Goal: Find contact information

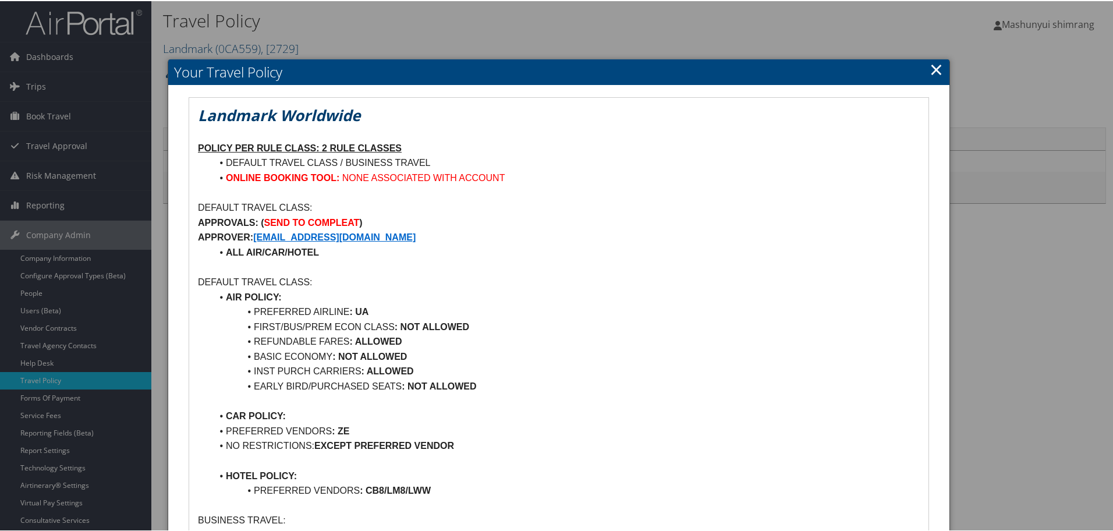
drag, startPoint x: 466, startPoint y: 234, endPoint x: 256, endPoint y: 239, distance: 209.5
click at [256, 239] on p "APPROVER: LOPEARSON@LANDMARKWORLDWIDE.COM" at bounding box center [559, 236] width 722 height 15
copy strong "LOPEARSON@LANDMARKWORLDWIDE.COM"
click at [925, 60] on h2 "Your Travel Policy" at bounding box center [558, 71] width 781 height 26
click at [935, 66] on link "×" at bounding box center [935, 67] width 13 height 23
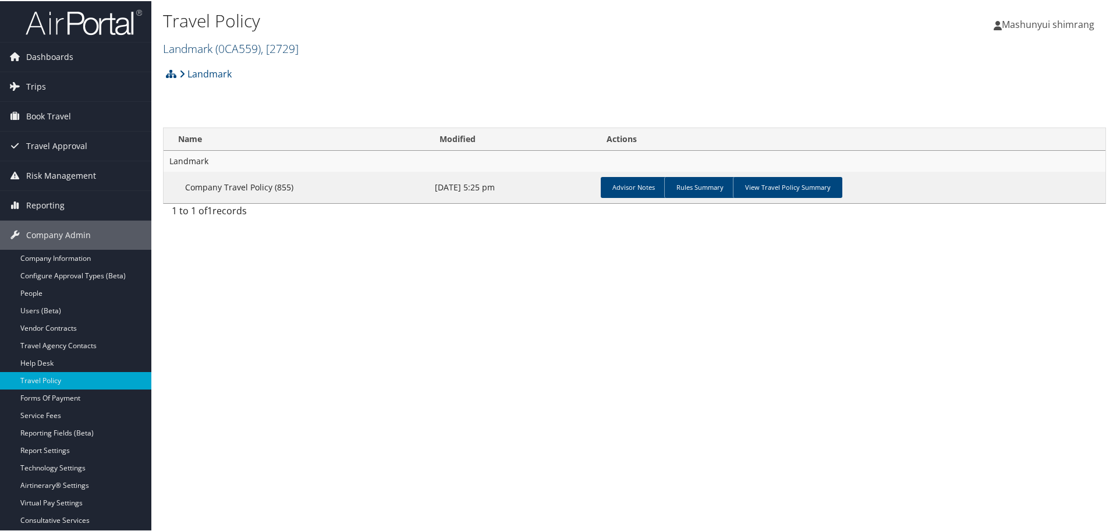
click at [190, 52] on link "Landmark ( 0CA559 ) , [ 2729 ]" at bounding box center [231, 48] width 136 height 16
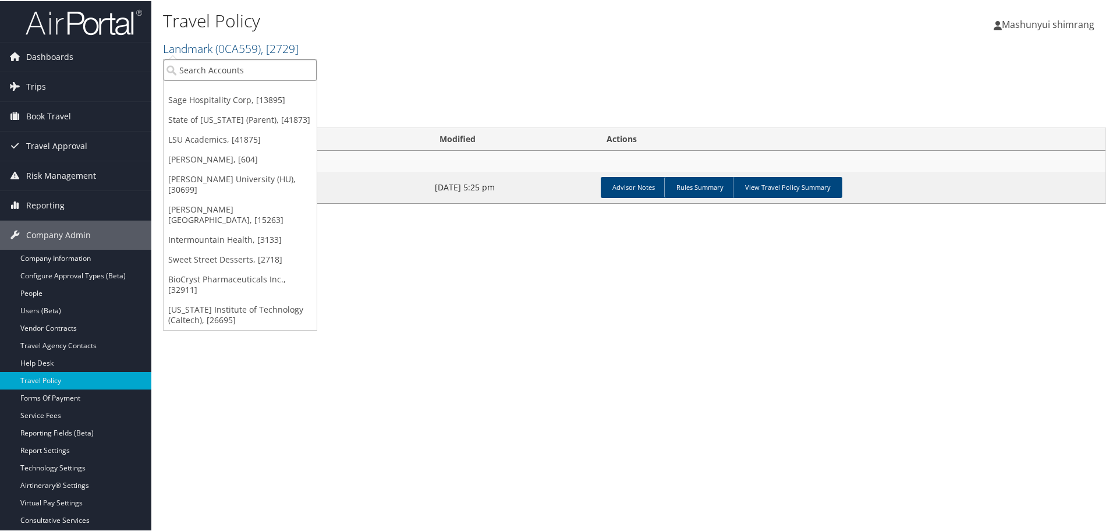
click at [244, 68] on input "search" at bounding box center [240, 69] width 153 height 22
type input "troy"
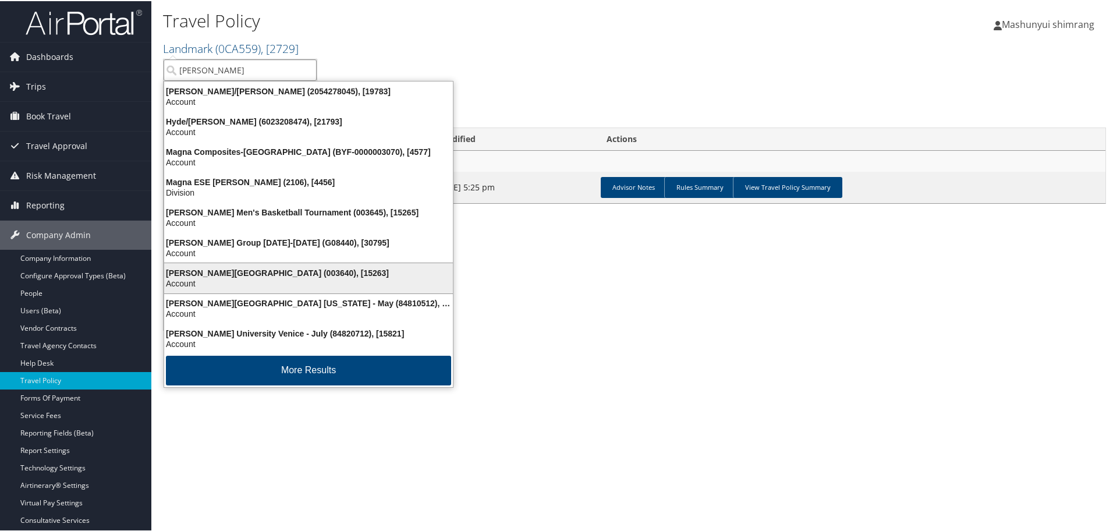
click at [238, 269] on div "Troy University (003640), [15263]" at bounding box center [308, 272] width 303 height 10
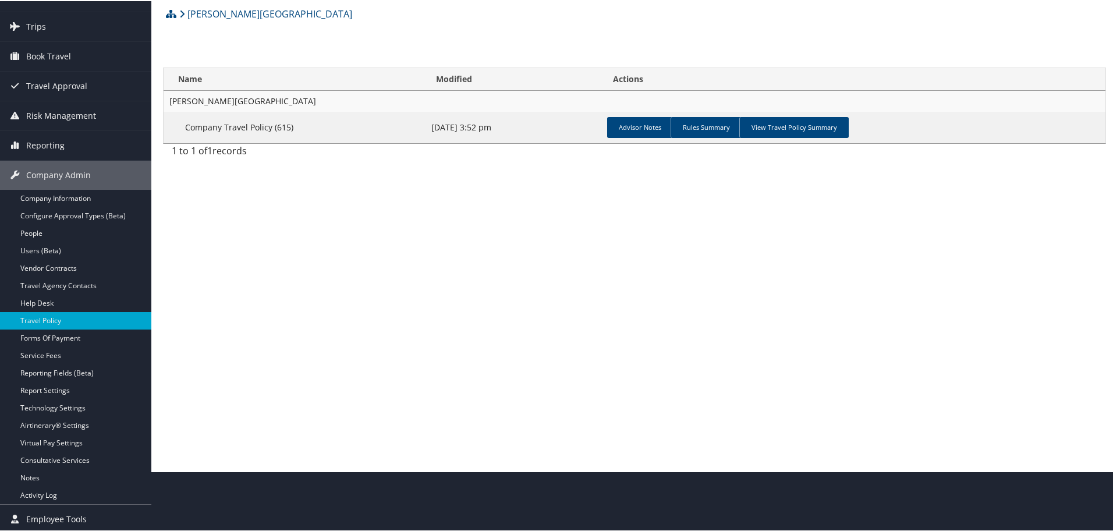
scroll to position [62, 0]
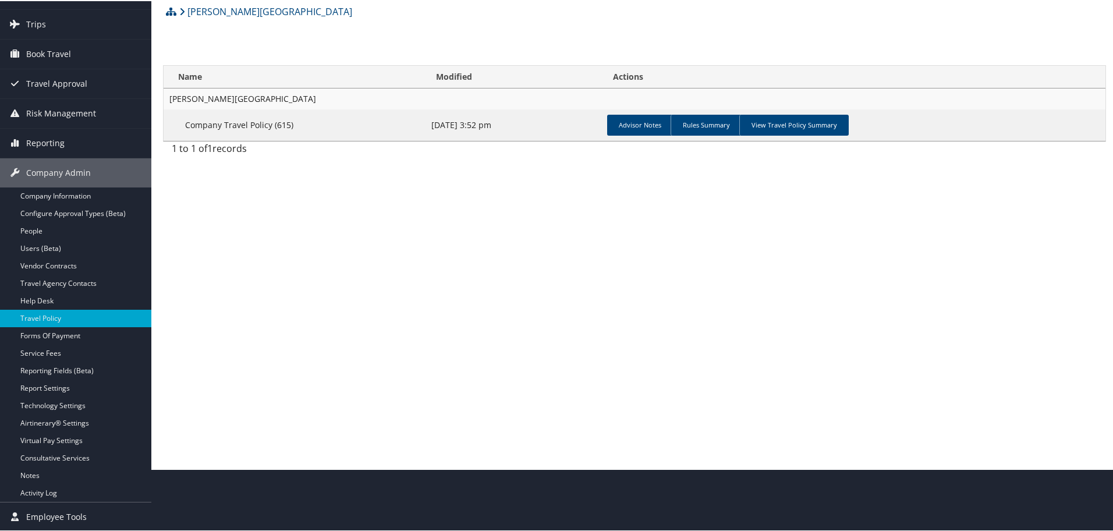
drag, startPoint x: 77, startPoint y: 199, endPoint x: 318, endPoint y: 213, distance: 241.9
click at [77, 199] on link "Company Information" at bounding box center [75, 194] width 151 height 17
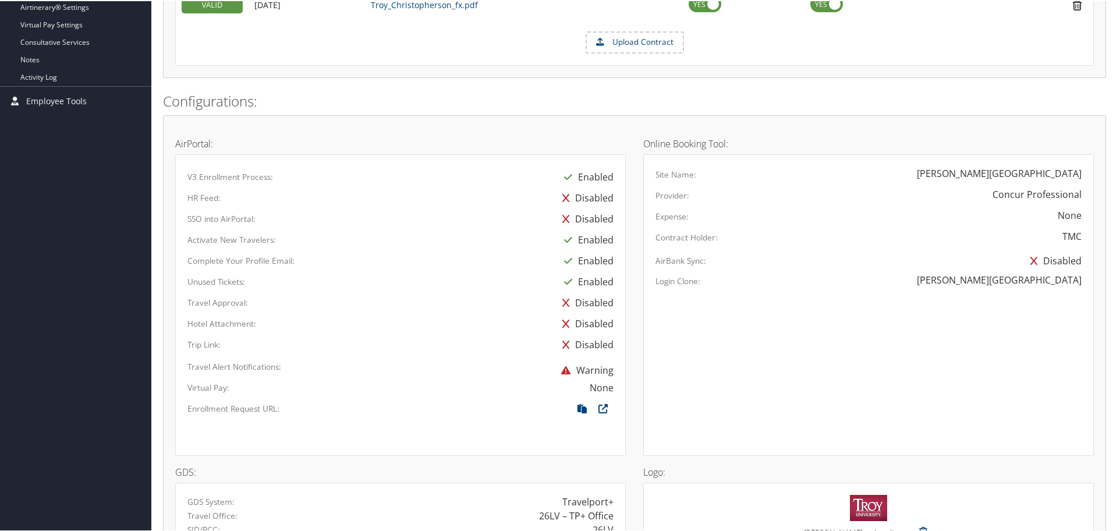
scroll to position [670, 0]
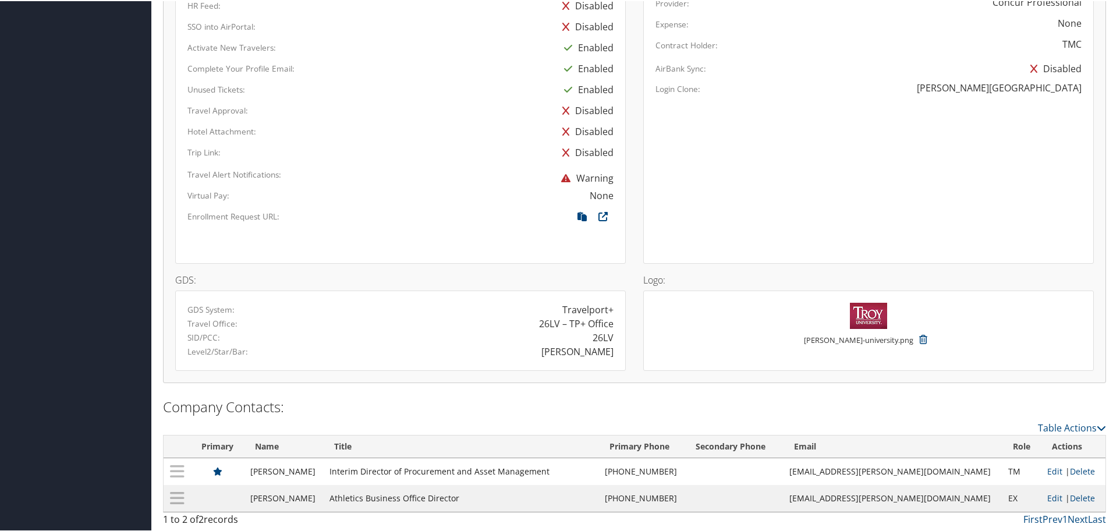
click at [437, 501] on td "Athletics Business Office Director" at bounding box center [462, 497] width 276 height 27
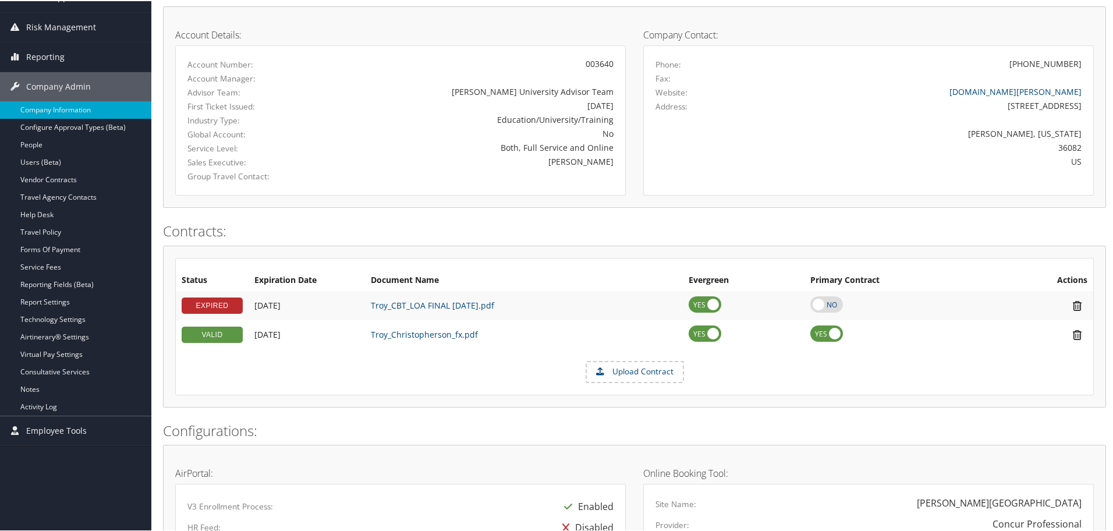
scroll to position [0, 0]
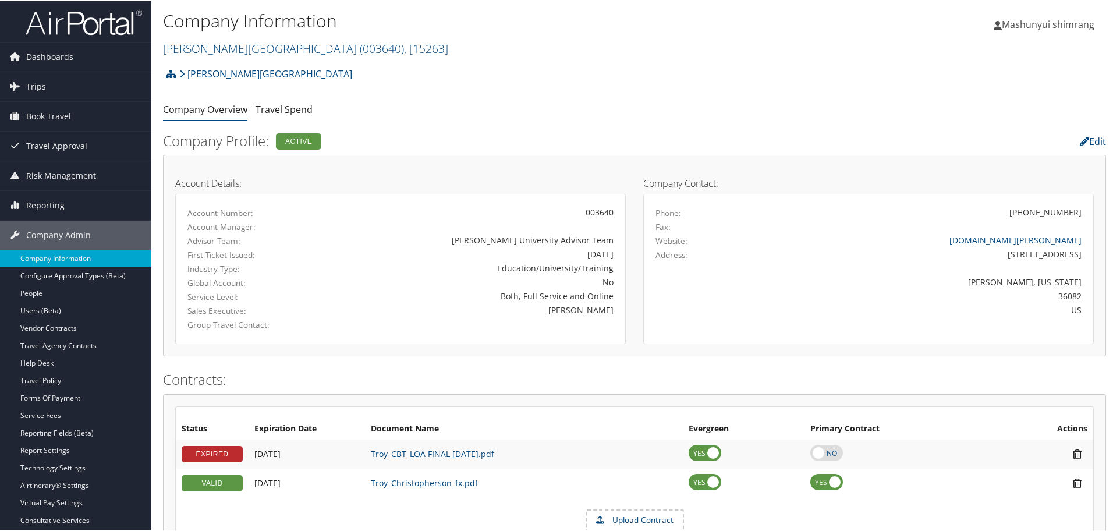
click at [54, 27] on img at bounding box center [84, 21] width 116 height 27
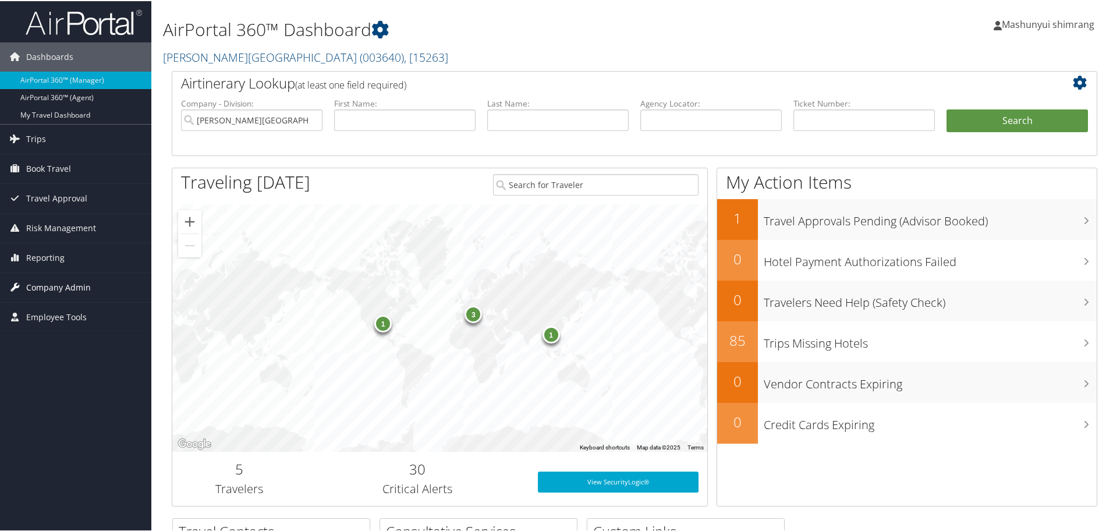
click at [95, 290] on link "Company Admin" at bounding box center [75, 286] width 151 height 29
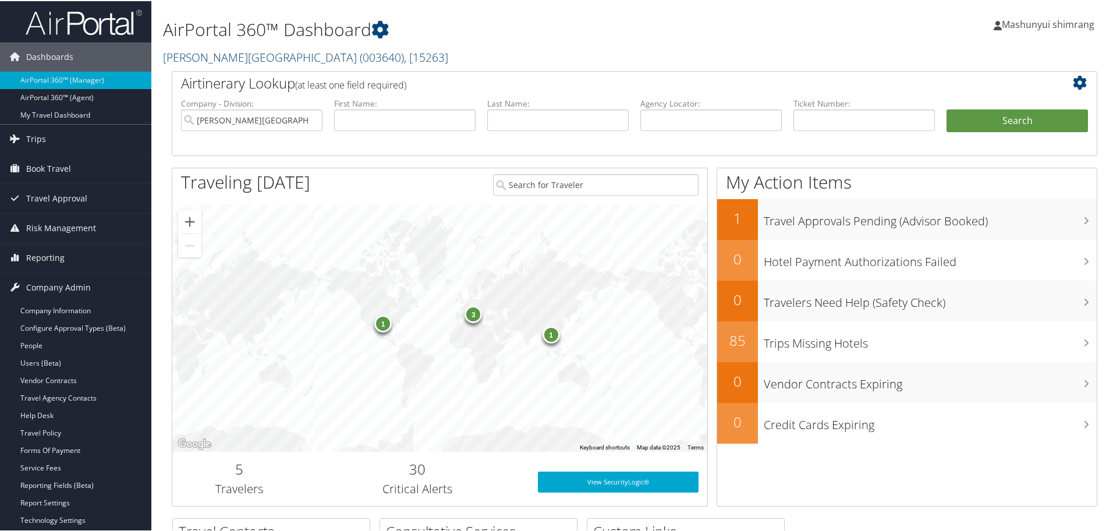
click at [360, 51] on span "( 003640 )" at bounding box center [382, 56] width 44 height 16
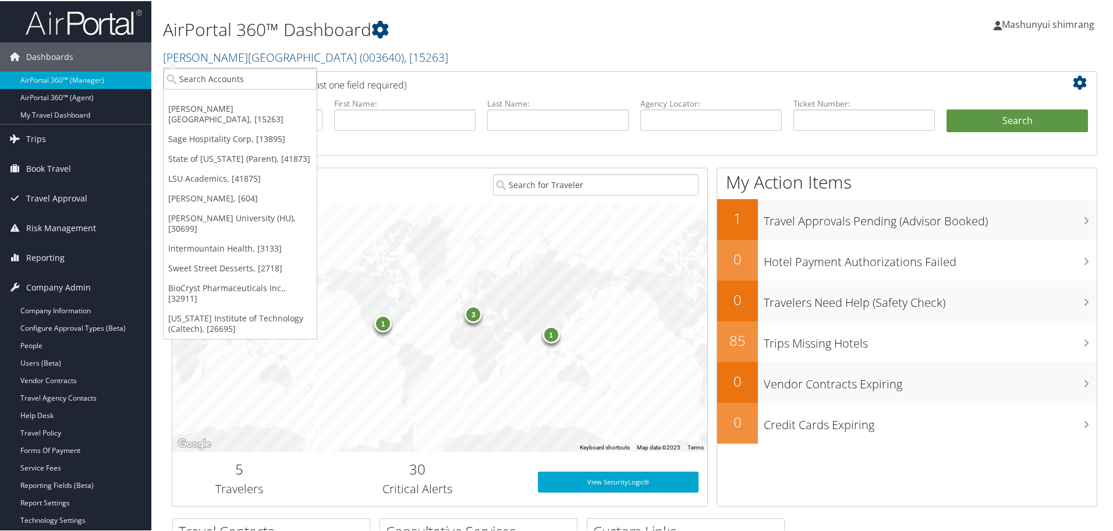
click at [246, 88] on ul "Troy University, [15263] Sage Hospitality Corp, [13895] State of Louisiana (Par…" at bounding box center [240, 202] width 154 height 272
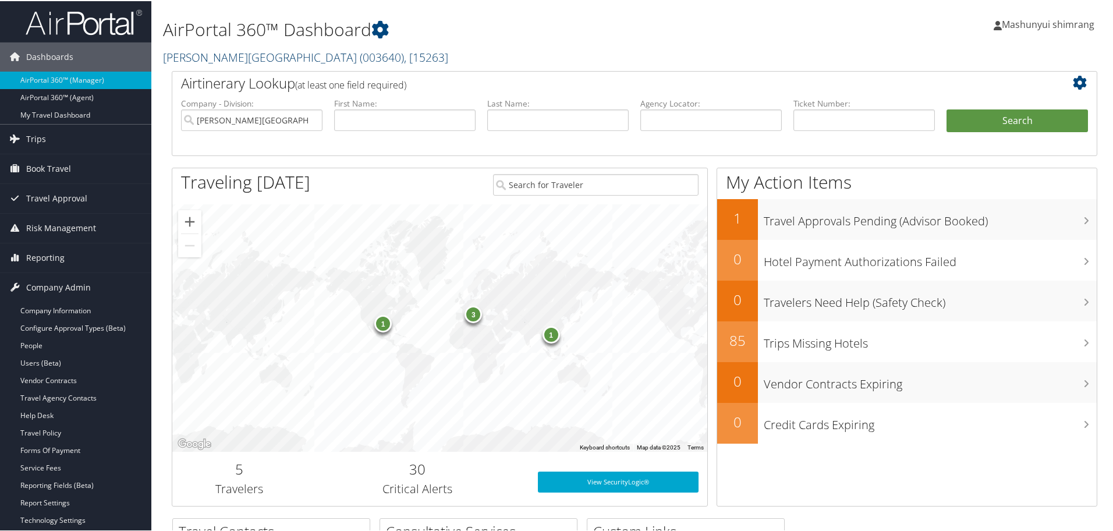
click at [360, 55] on span "( 003640 )" at bounding box center [382, 56] width 44 height 16
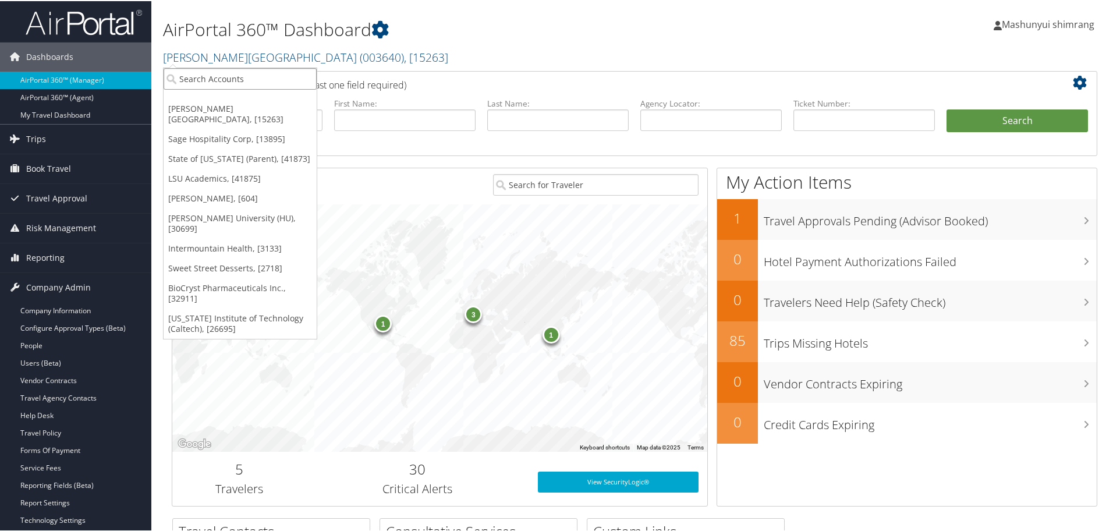
click at [242, 73] on input "search" at bounding box center [240, 78] width 153 height 22
paste input "State of [US_STATE]"
type input "State of [US_STATE]"
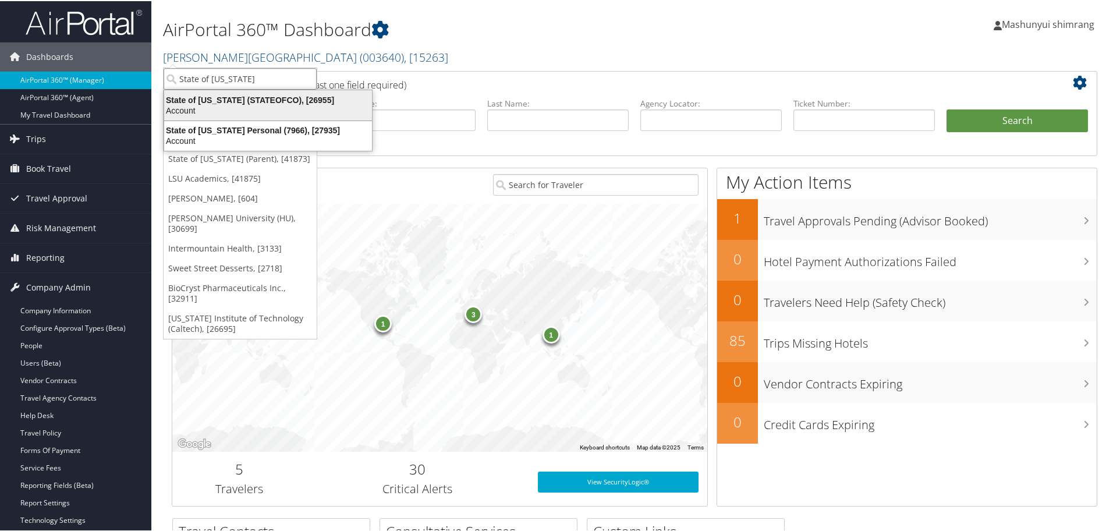
click at [300, 96] on div "State of Colorado (STATEOFCO), [26955]" at bounding box center [268, 99] width 222 height 10
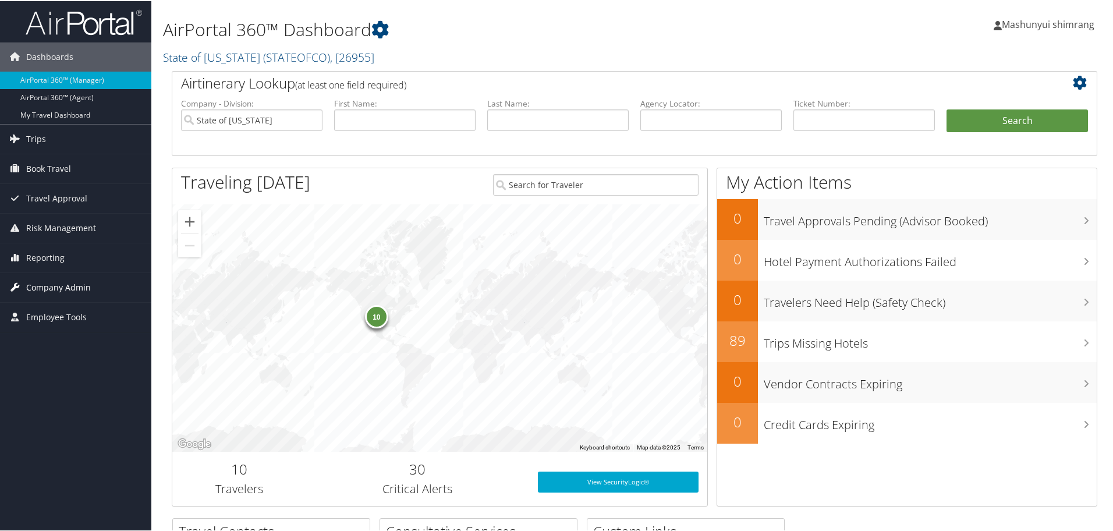
click at [47, 290] on span "Company Admin" at bounding box center [58, 286] width 65 height 29
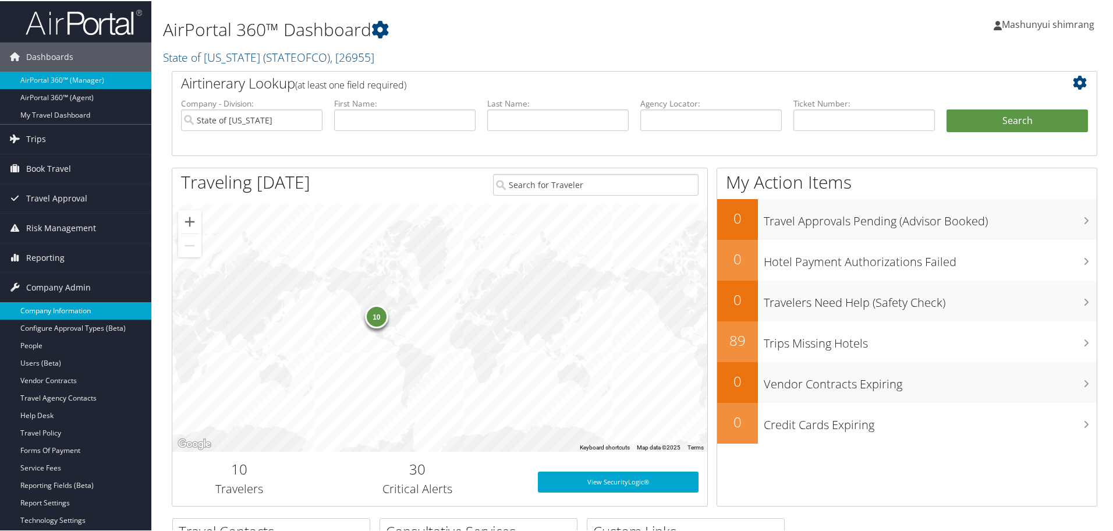
click at [61, 310] on link "Company Information" at bounding box center [75, 309] width 151 height 17
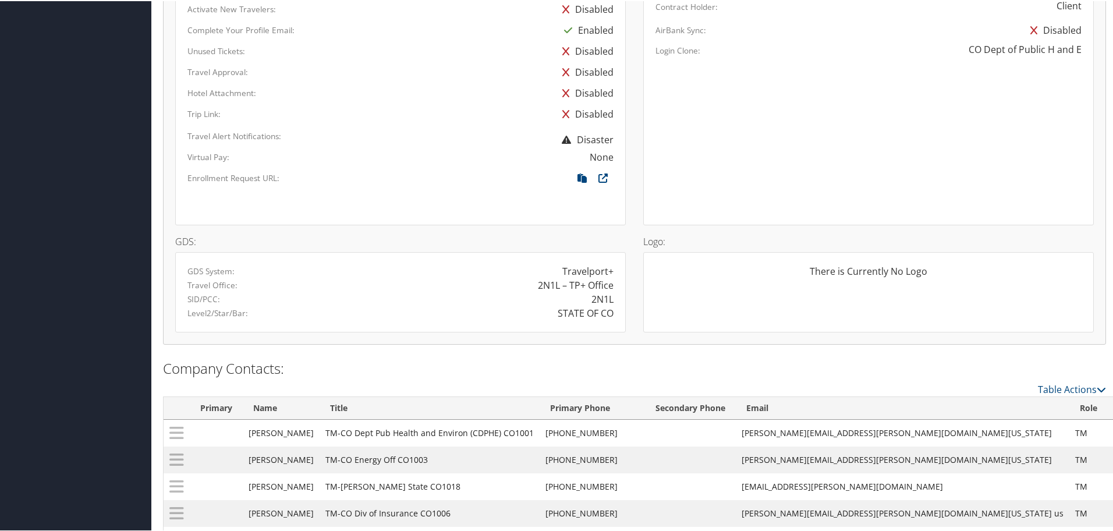
scroll to position [727, 0]
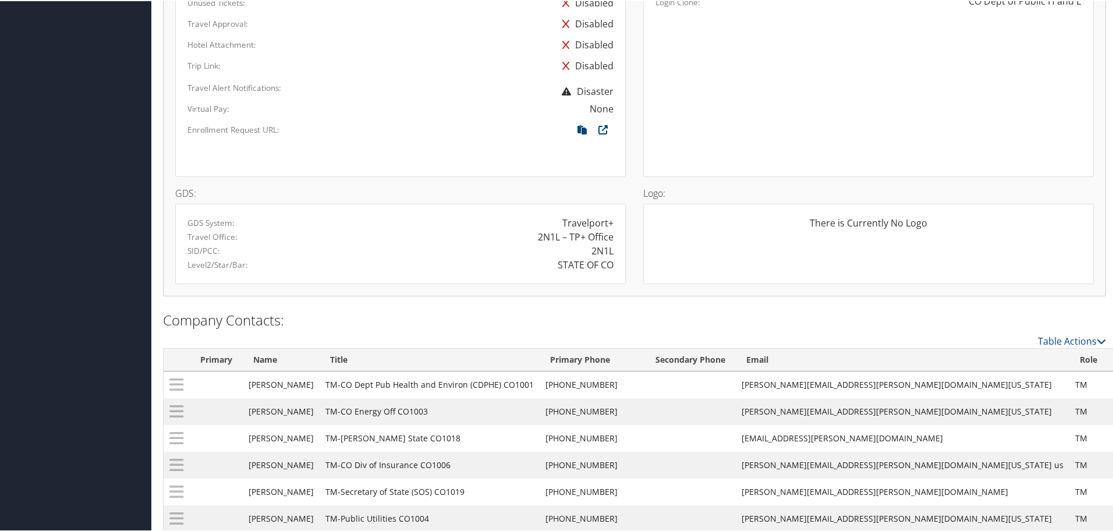
drag, startPoint x: 552, startPoint y: 264, endPoint x: 611, endPoint y: 265, distance: 59.4
click at [611, 265] on div "STATE OF CO" at bounding box center [511, 264] width 222 height 14
drag, startPoint x: 557, startPoint y: 265, endPoint x: 610, endPoint y: 264, distance: 53.0
click at [610, 264] on div "STATE OF CO" at bounding box center [585, 264] width 56 height 14
copy div "STATE OF CO"
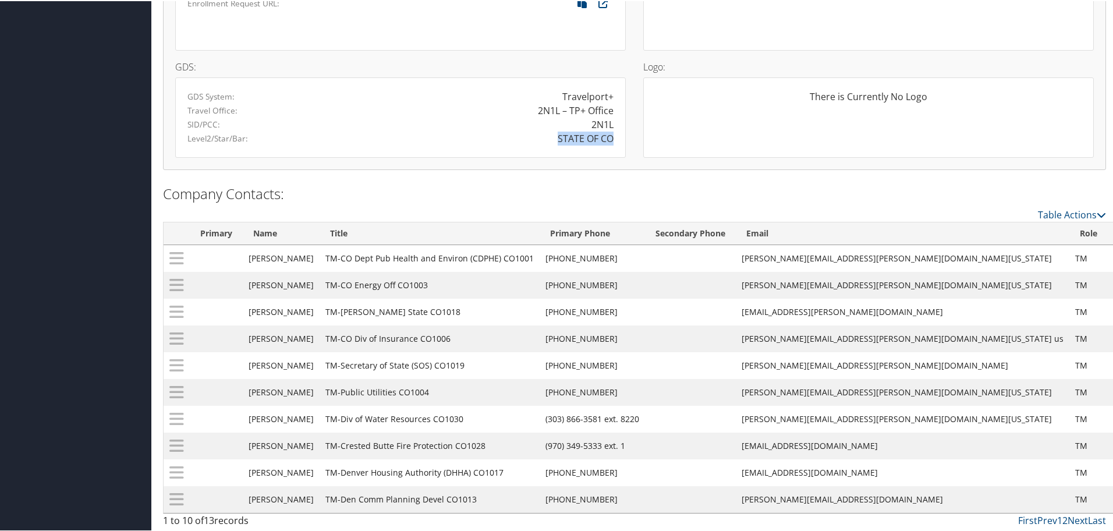
scroll to position [855, 0]
